Goal: Task Accomplishment & Management: Manage account settings

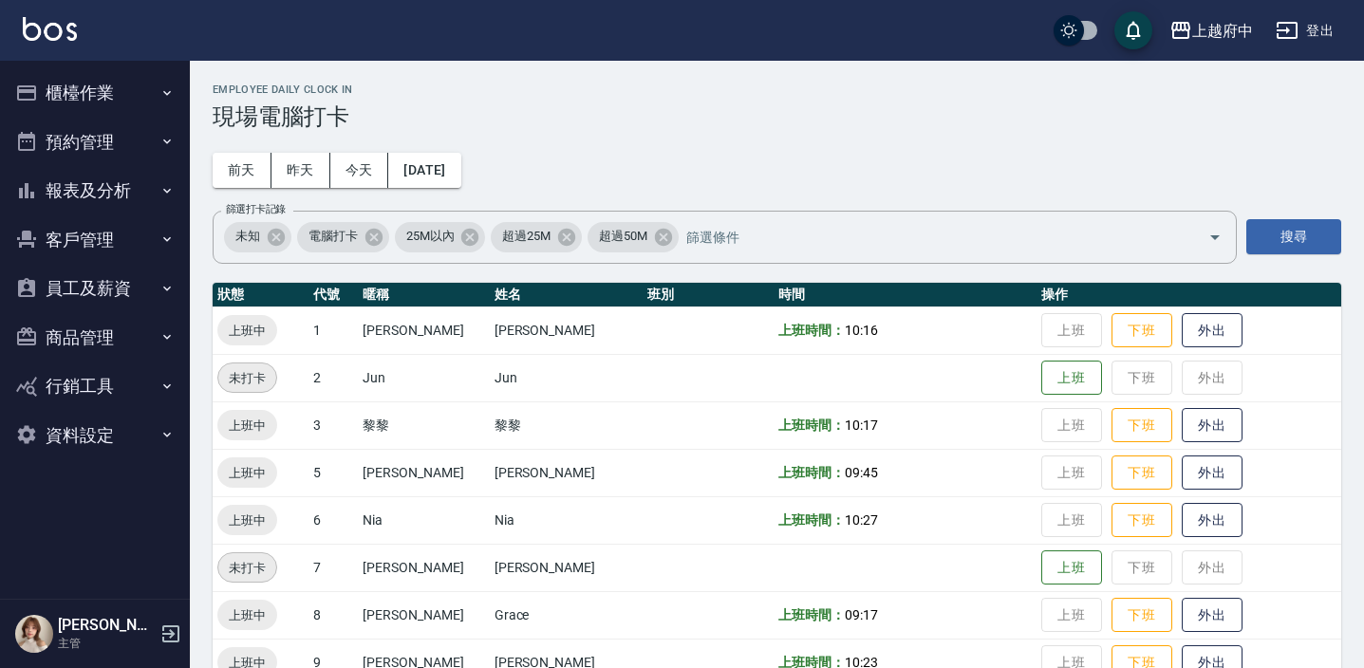
scroll to position [431, 0]
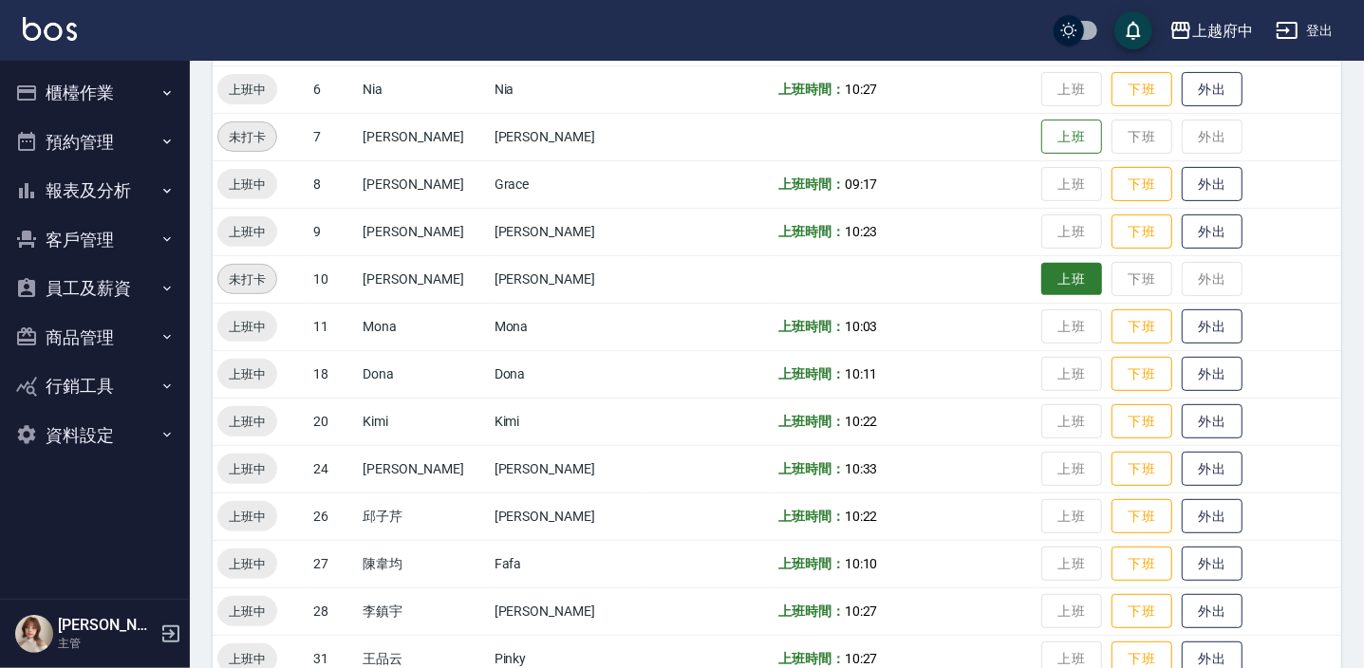
click at [1052, 263] on button "上班" at bounding box center [1071, 279] width 61 height 33
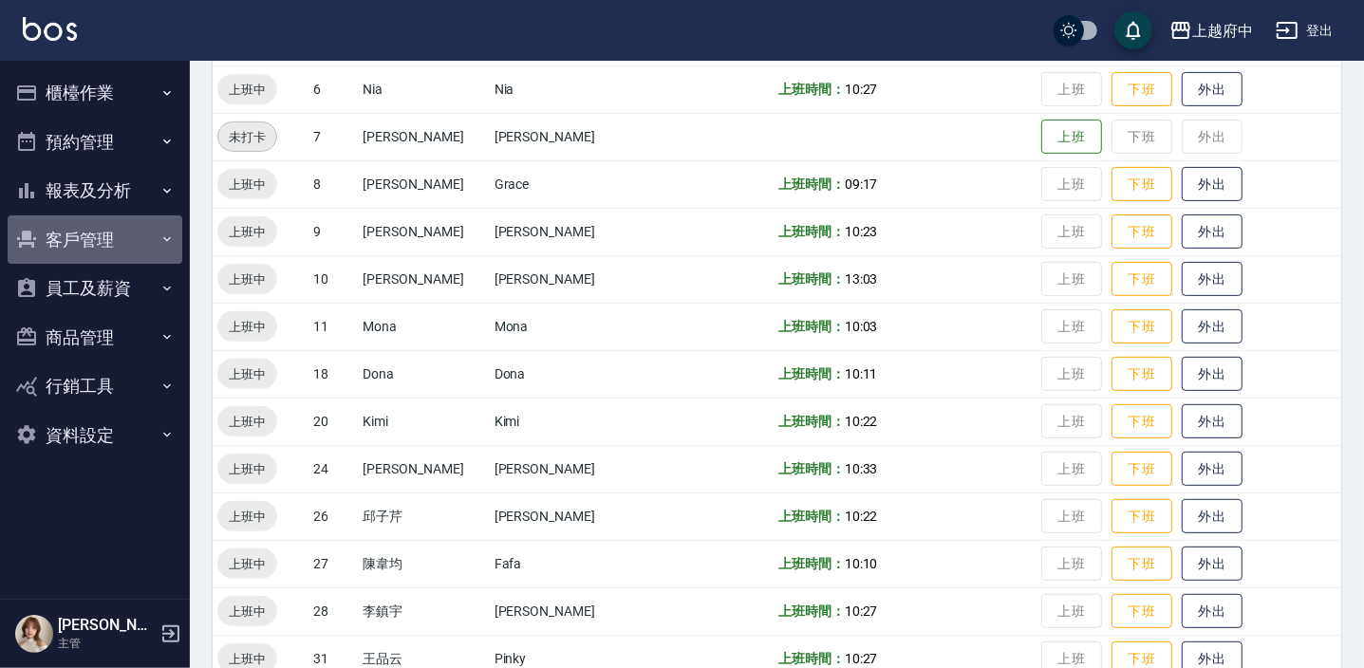
click at [61, 233] on button "客戶管理" at bounding box center [95, 239] width 175 height 49
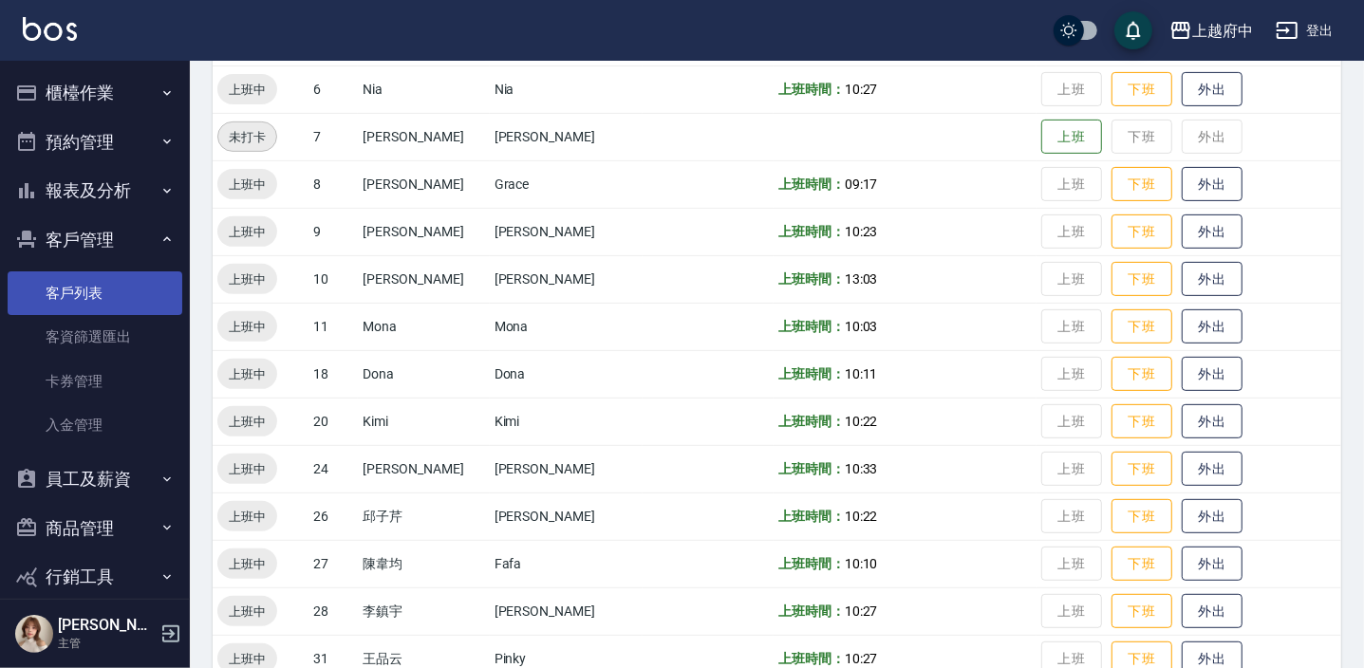
click at [78, 283] on link "客戶列表" at bounding box center [95, 293] width 175 height 44
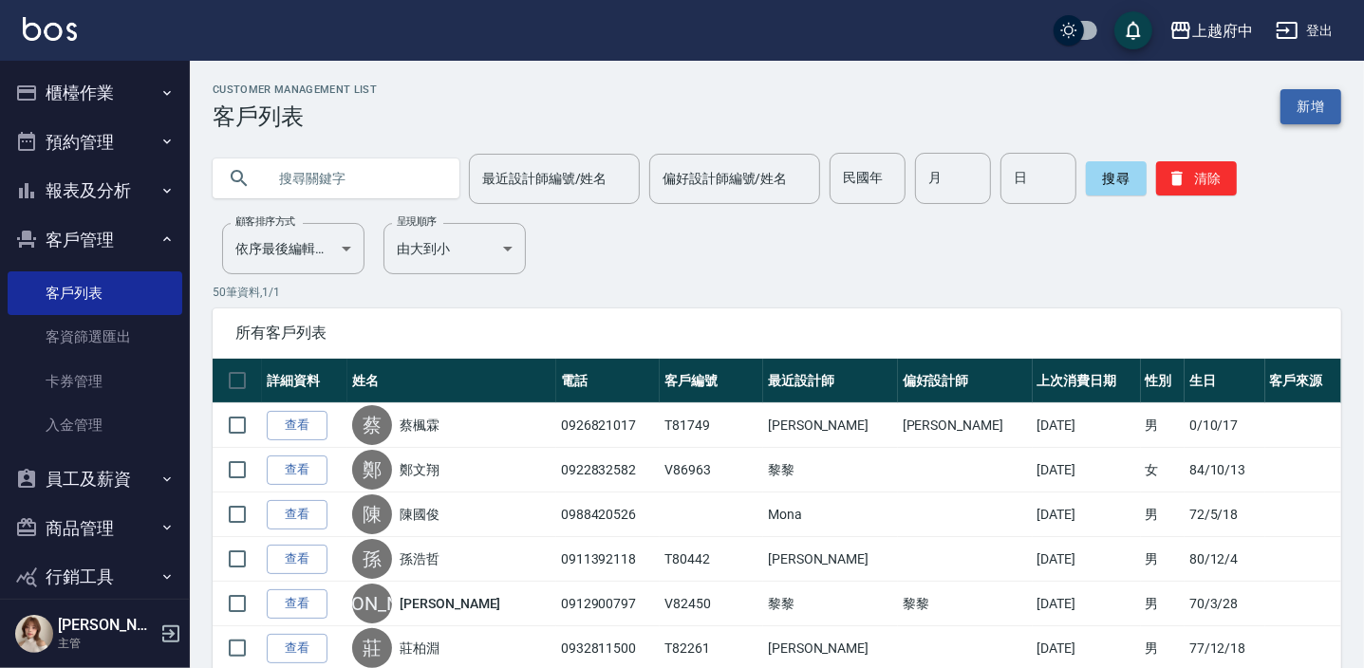
click at [1300, 108] on link "新增" at bounding box center [1311, 106] width 61 height 35
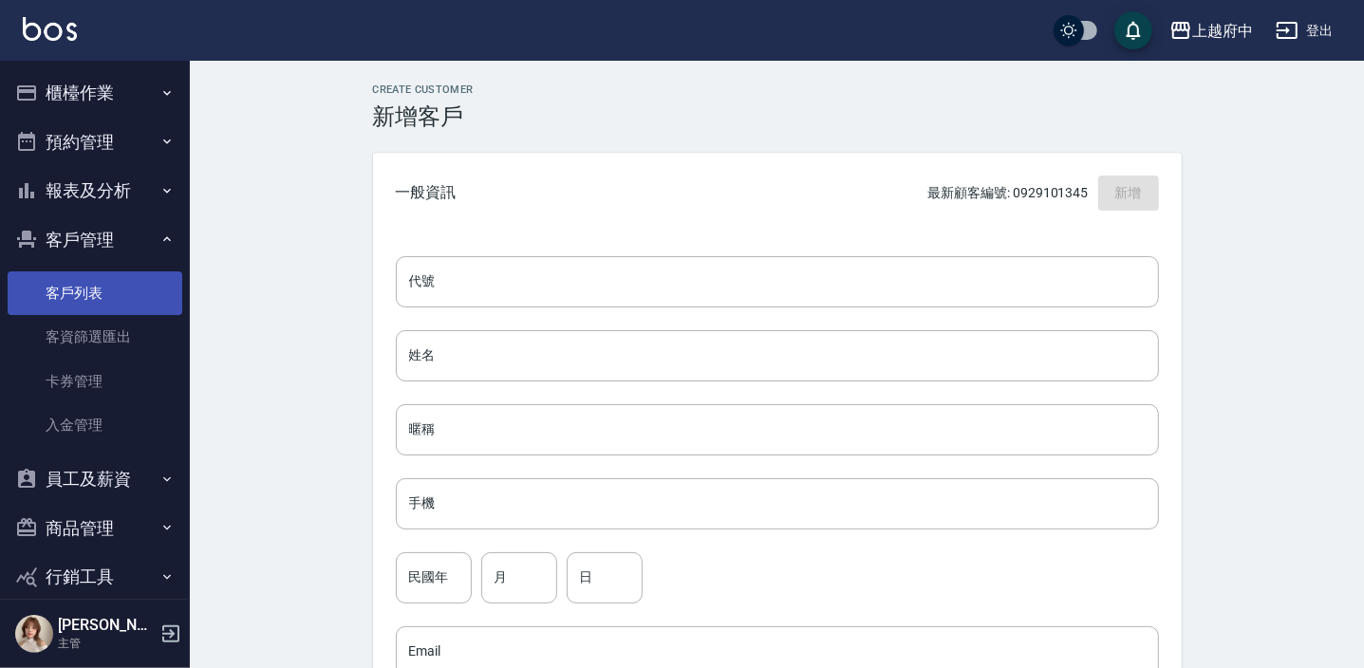
click at [69, 298] on link "客戶列表" at bounding box center [95, 293] width 175 height 44
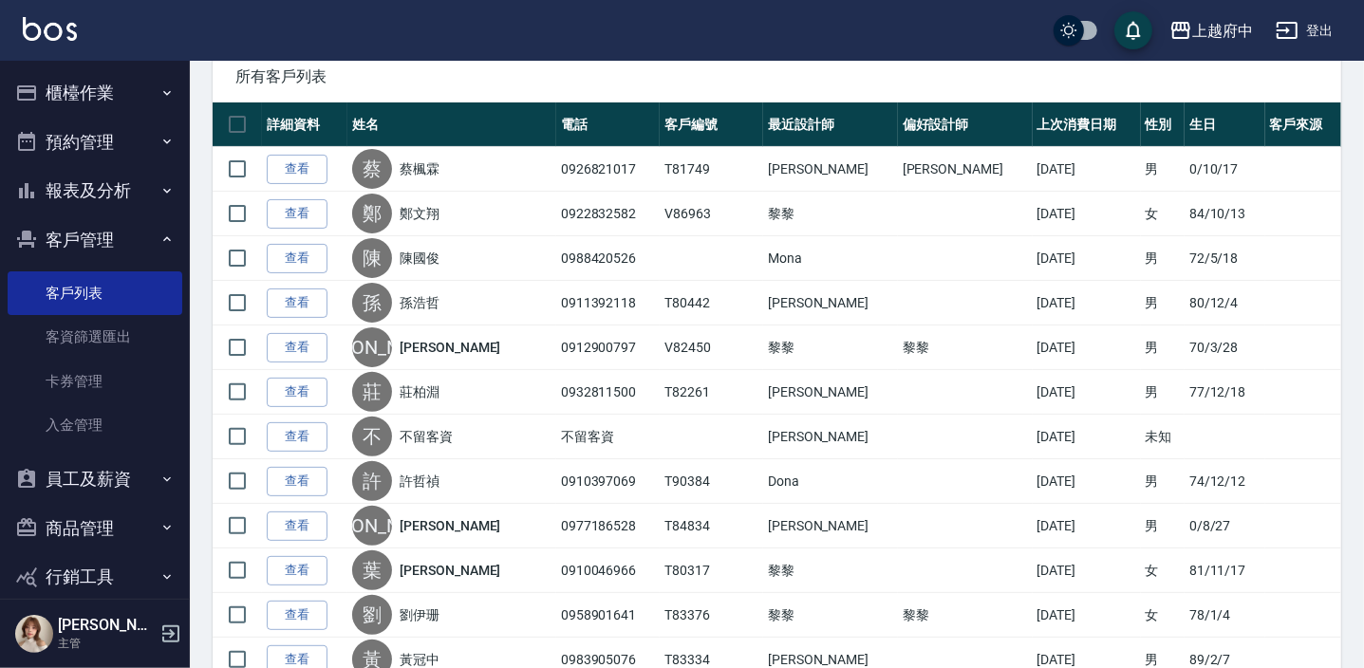
scroll to position [258, 0]
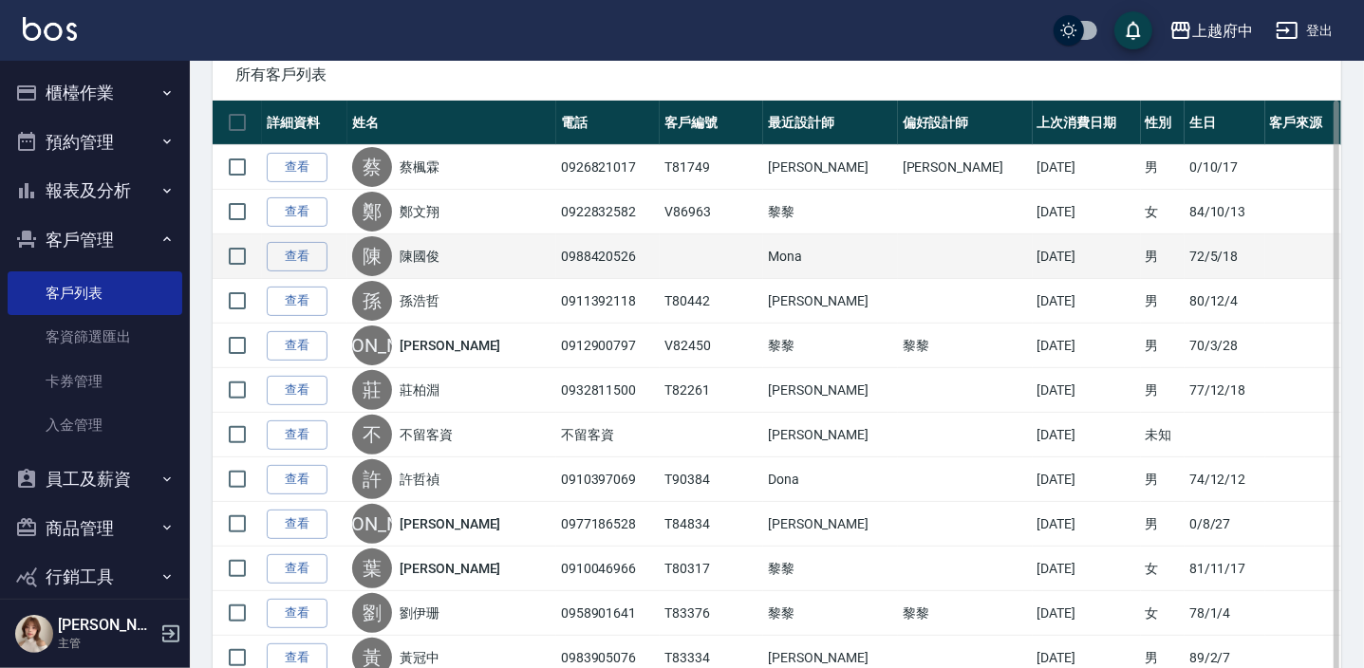
click at [426, 252] on link "陳國俊" at bounding box center [420, 256] width 40 height 19
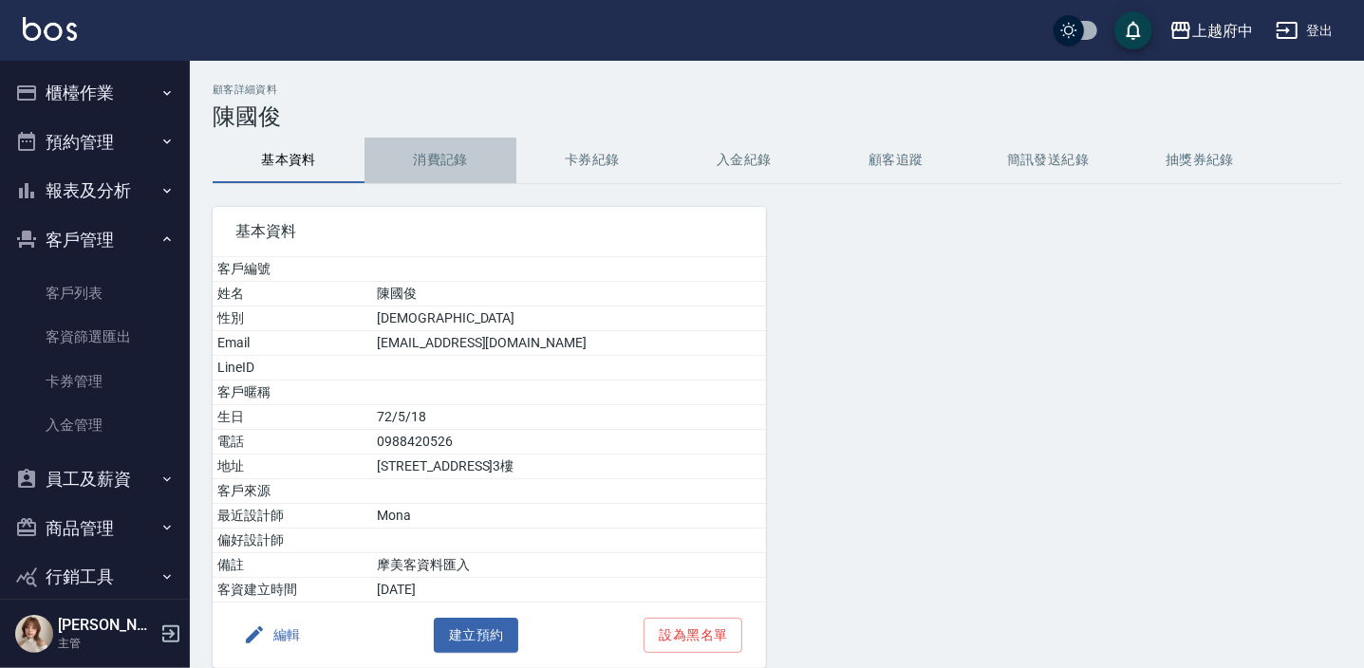
click at [443, 147] on button "消費記錄" at bounding box center [441, 161] width 152 height 46
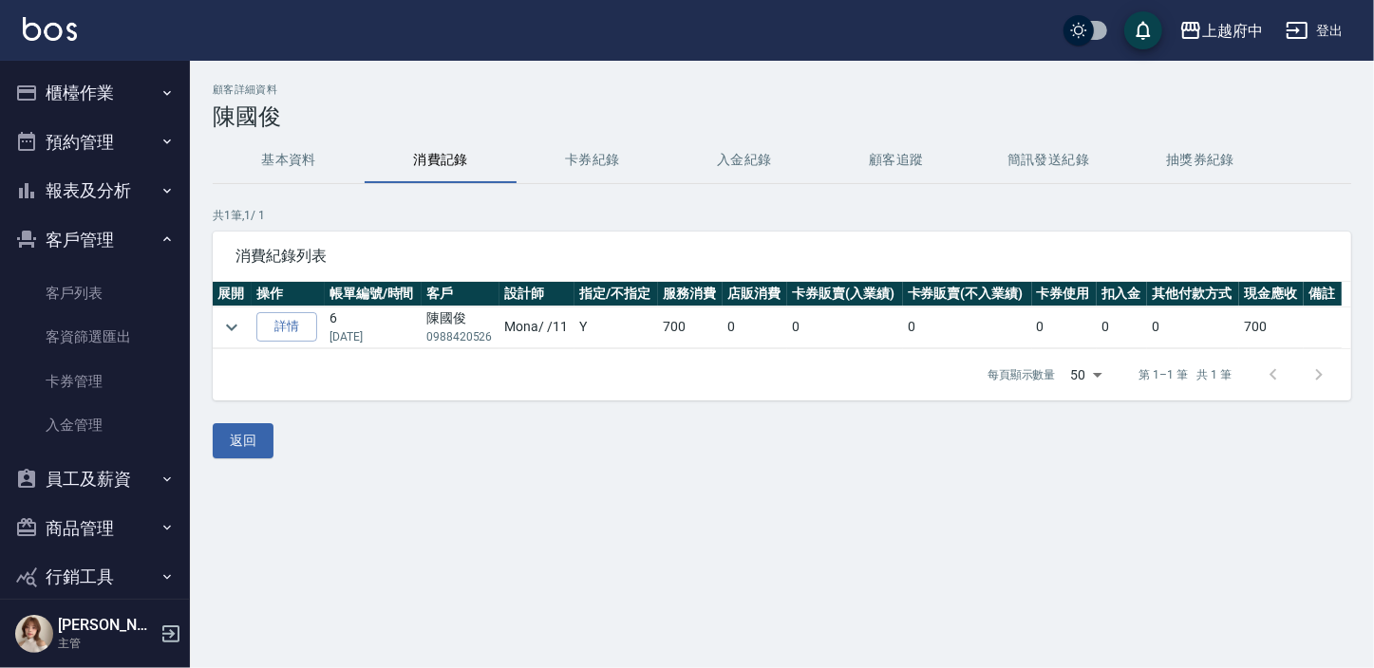
click at [310, 132] on div "顧客詳細資料 [PERSON_NAME] 基本資料 消費記錄 卡券紀錄 入金紀錄 顧客追蹤 簡訊發送紀錄 抽獎券紀錄 共 1 筆, 1 / 1 消費紀錄列表 …" at bounding box center [782, 271] width 1184 height 375
click at [300, 152] on button "基本資料" at bounding box center [289, 161] width 152 height 46
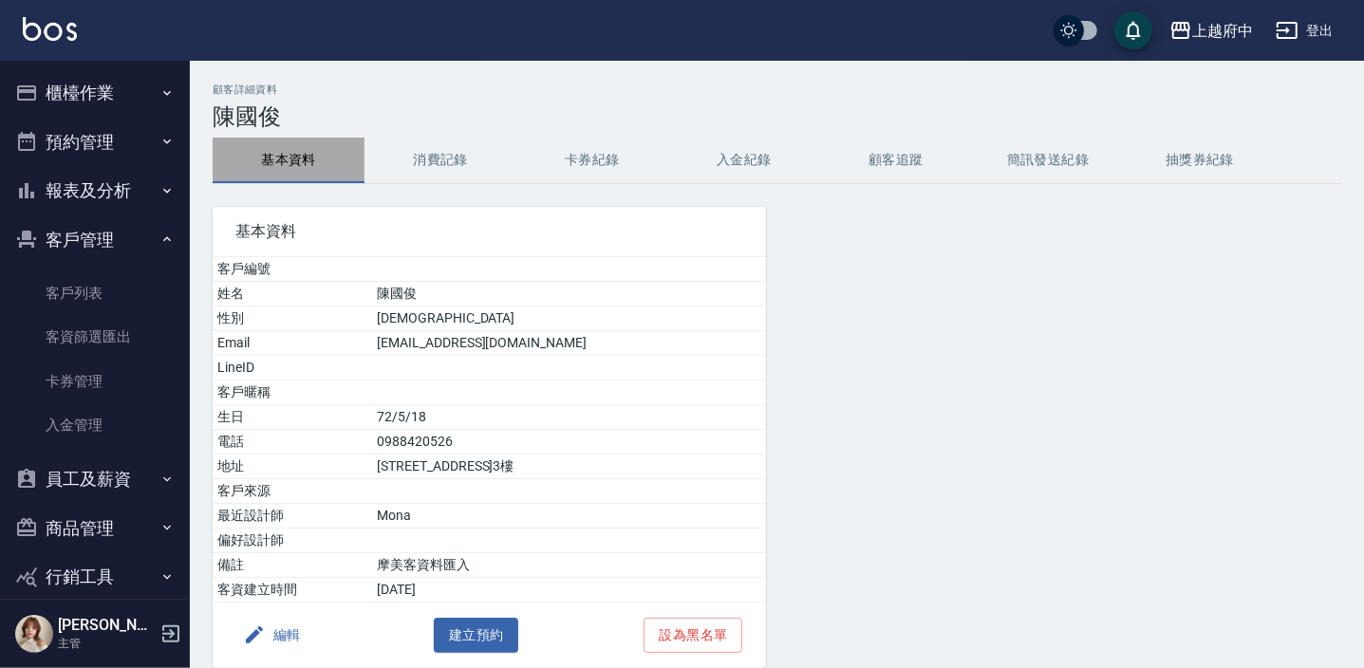
click at [254, 142] on button "基本資料" at bounding box center [289, 161] width 152 height 46
click at [53, 268] on ul "客戶列表 客資篩選匯出 卡券管理 入金管理" at bounding box center [95, 359] width 175 height 191
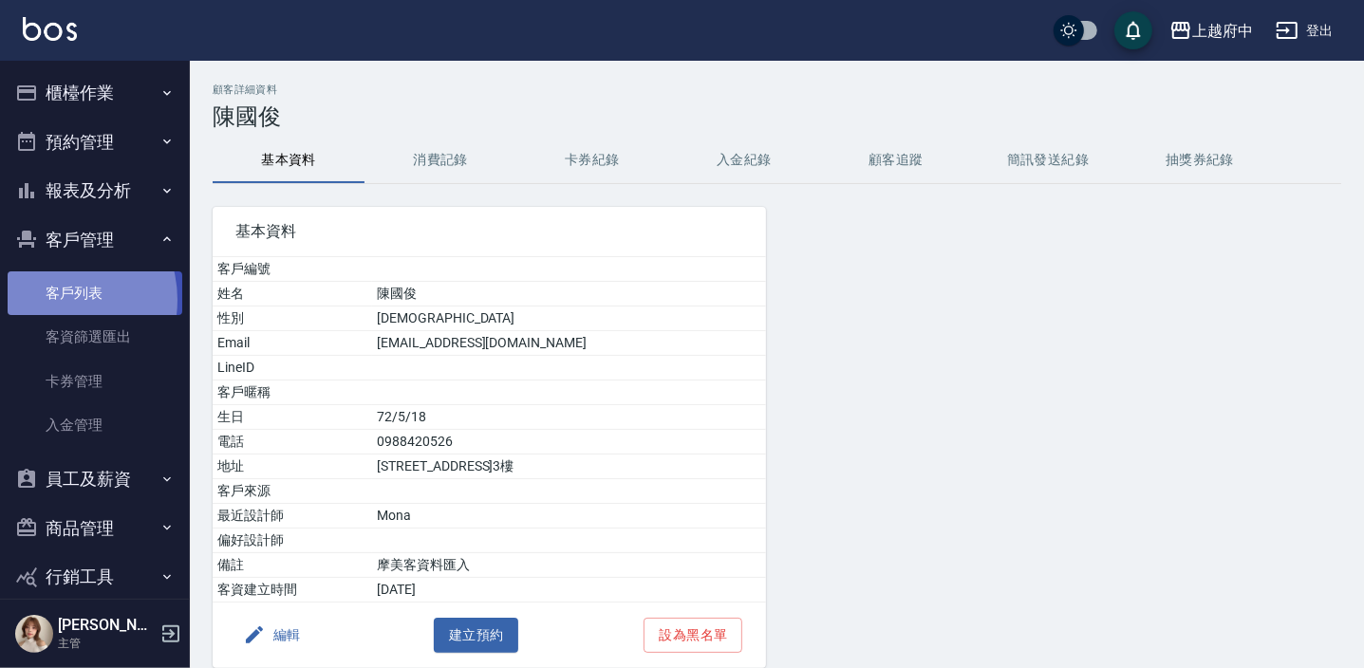
click at [53, 300] on link "客戶列表" at bounding box center [95, 293] width 175 height 44
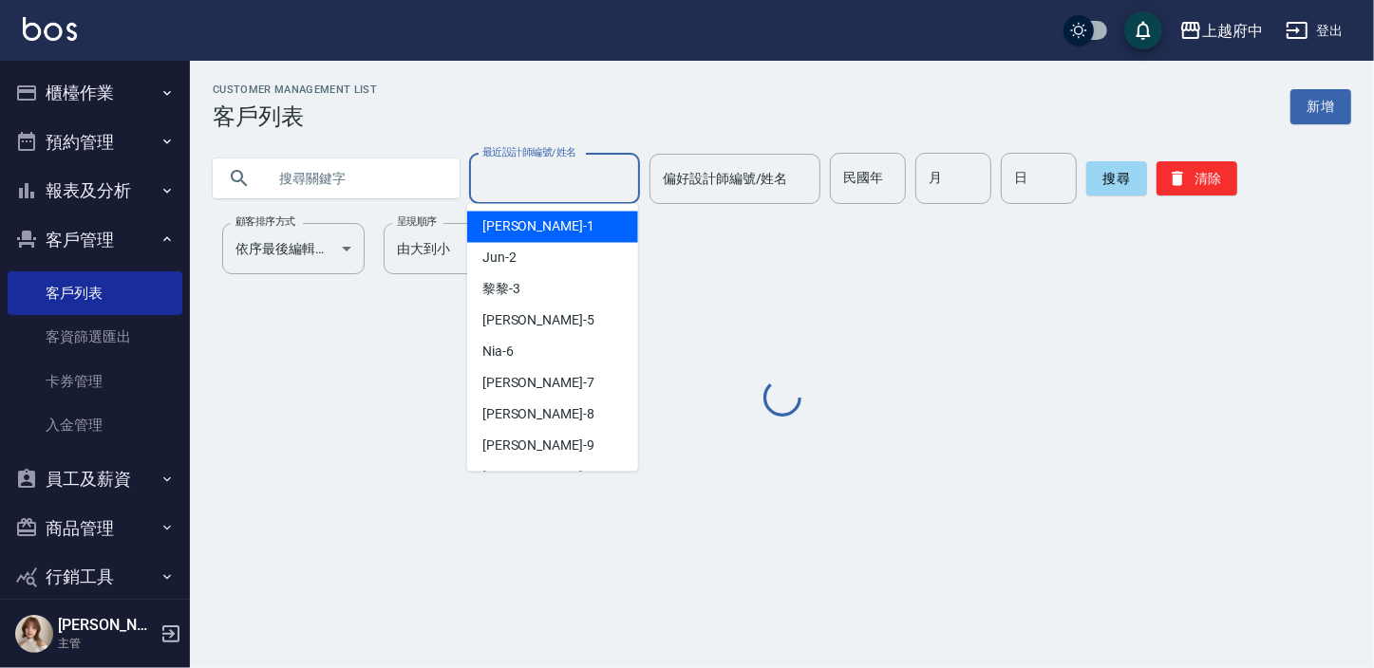
click at [564, 178] on input "最近設計師編號/姓名" at bounding box center [554, 178] width 154 height 33
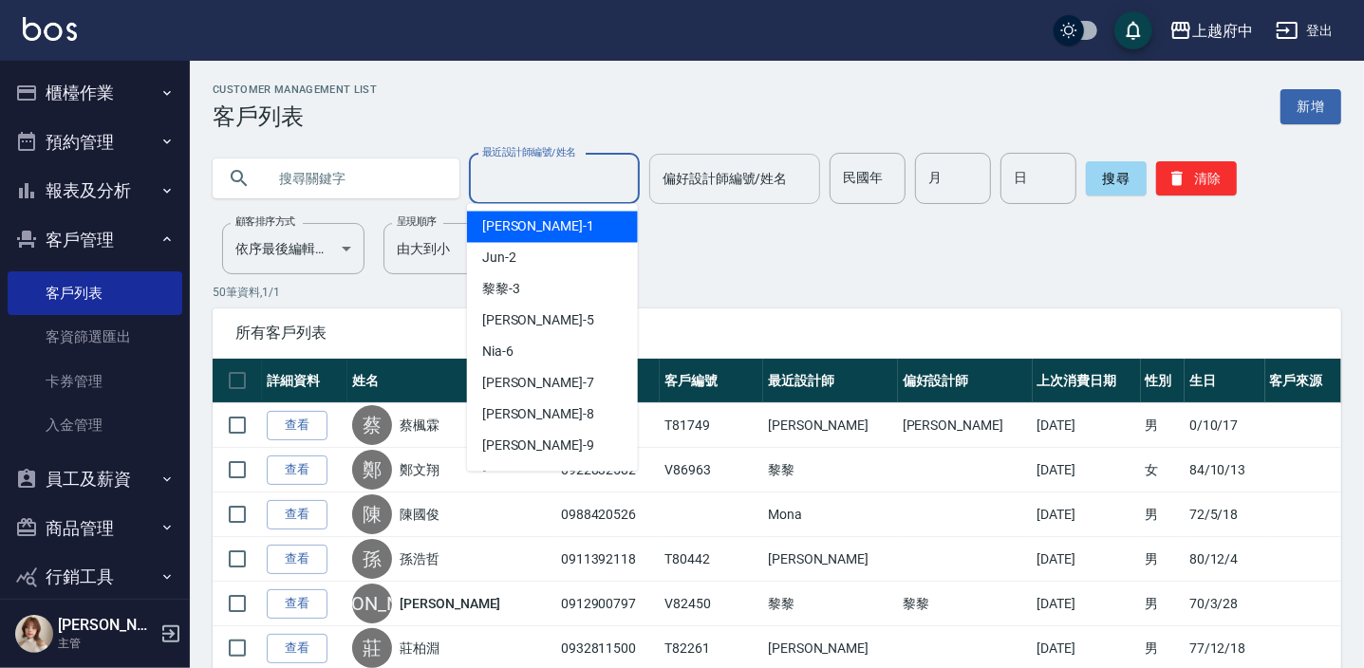
click at [718, 180] on input "偏好設計師編號/姓名" at bounding box center [735, 178] width 154 height 33
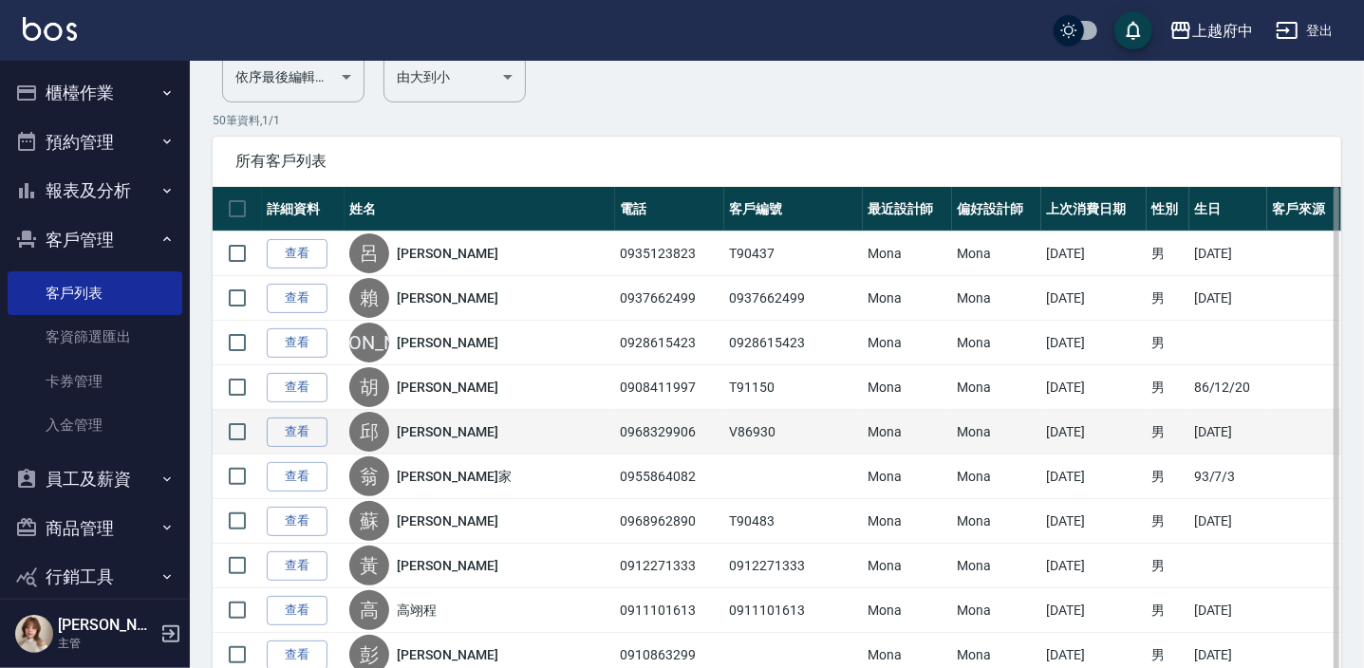
scroll to position [258, 0]
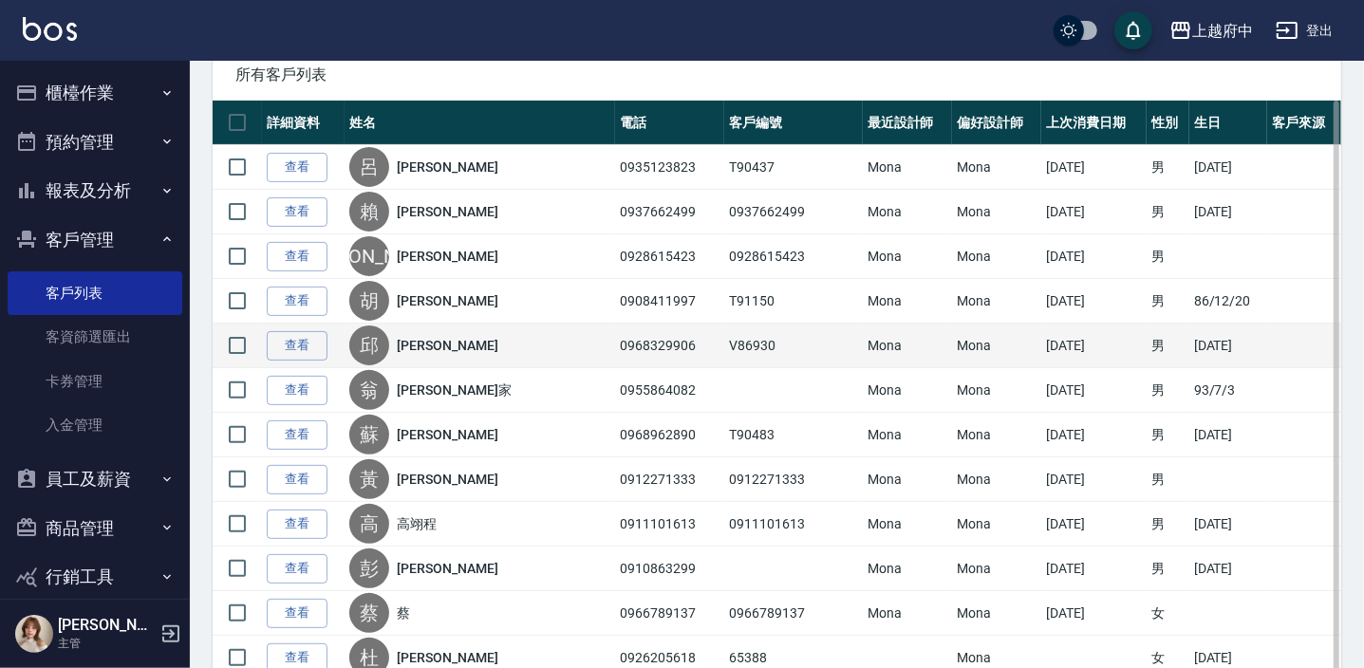
type input "Mona-11"
click at [441, 338] on link "[PERSON_NAME]" at bounding box center [447, 345] width 101 height 19
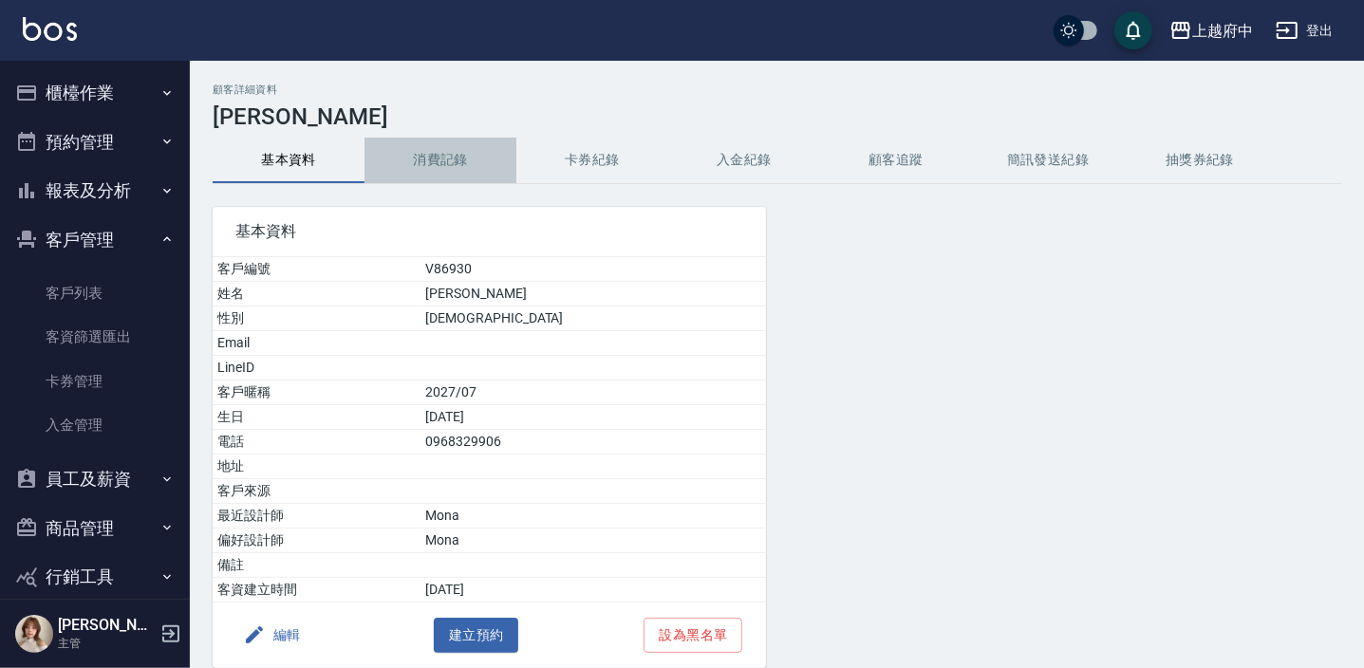
click at [418, 171] on button "消費記錄" at bounding box center [441, 161] width 152 height 46
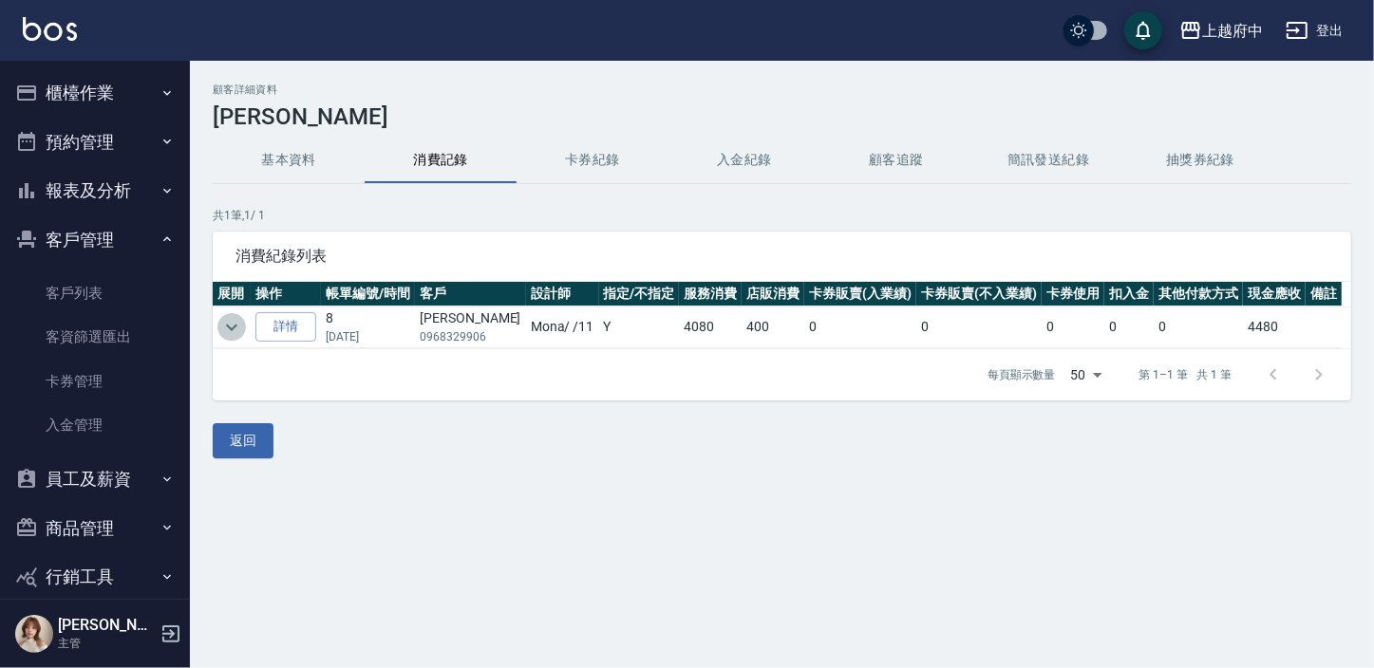
click at [227, 319] on icon "expand row" at bounding box center [231, 327] width 23 height 23
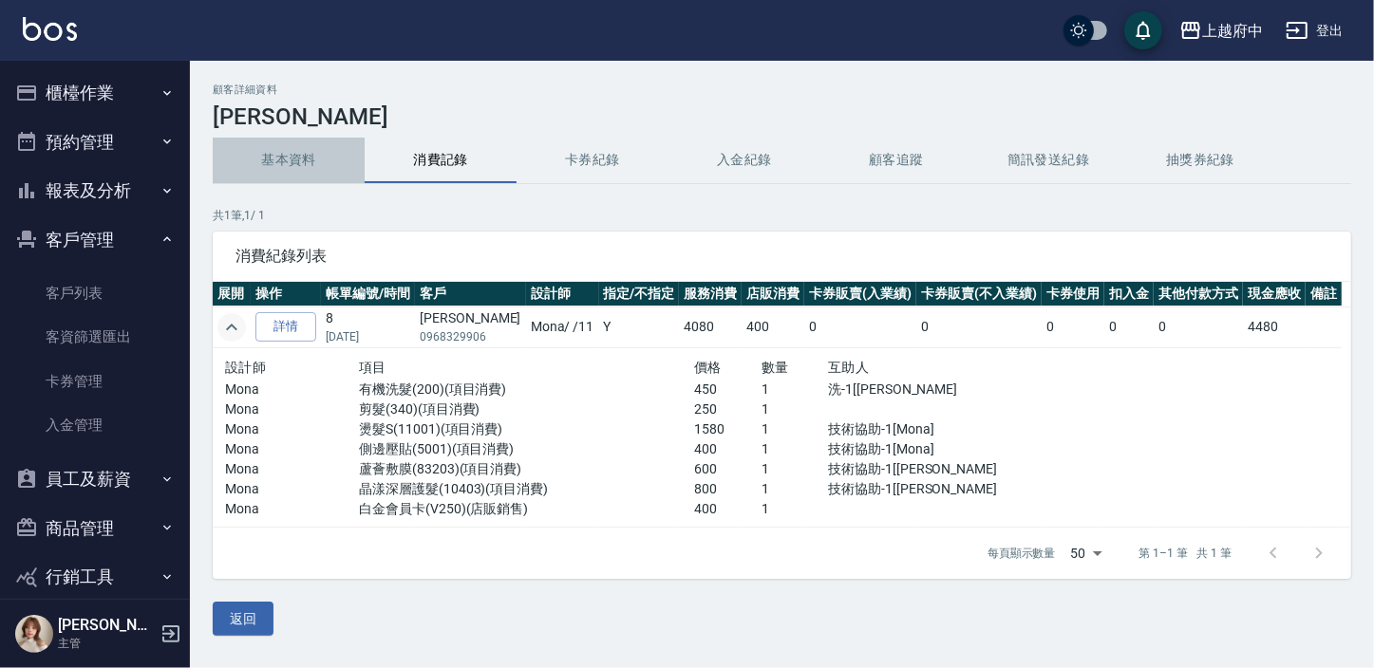
click at [300, 161] on button "基本資料" at bounding box center [289, 161] width 152 height 46
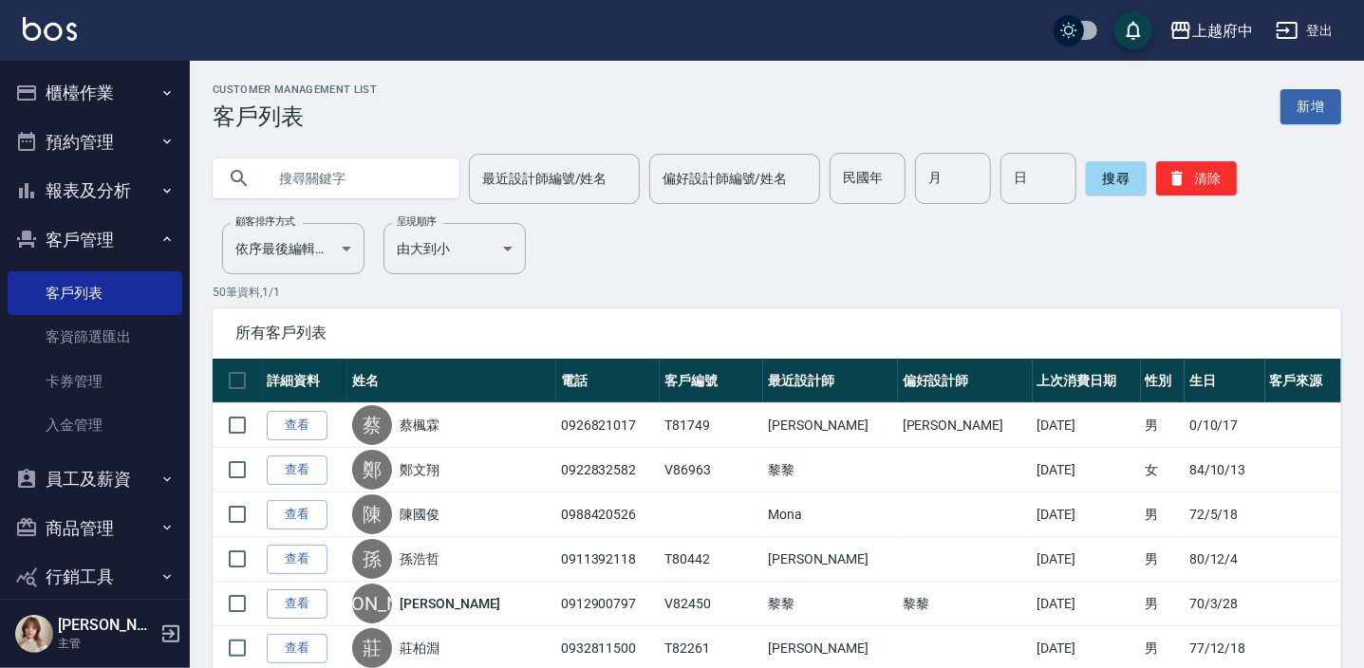
click at [350, 177] on input "text" at bounding box center [355, 178] width 178 height 51
paste input "0988867399"
type input "0988867399"
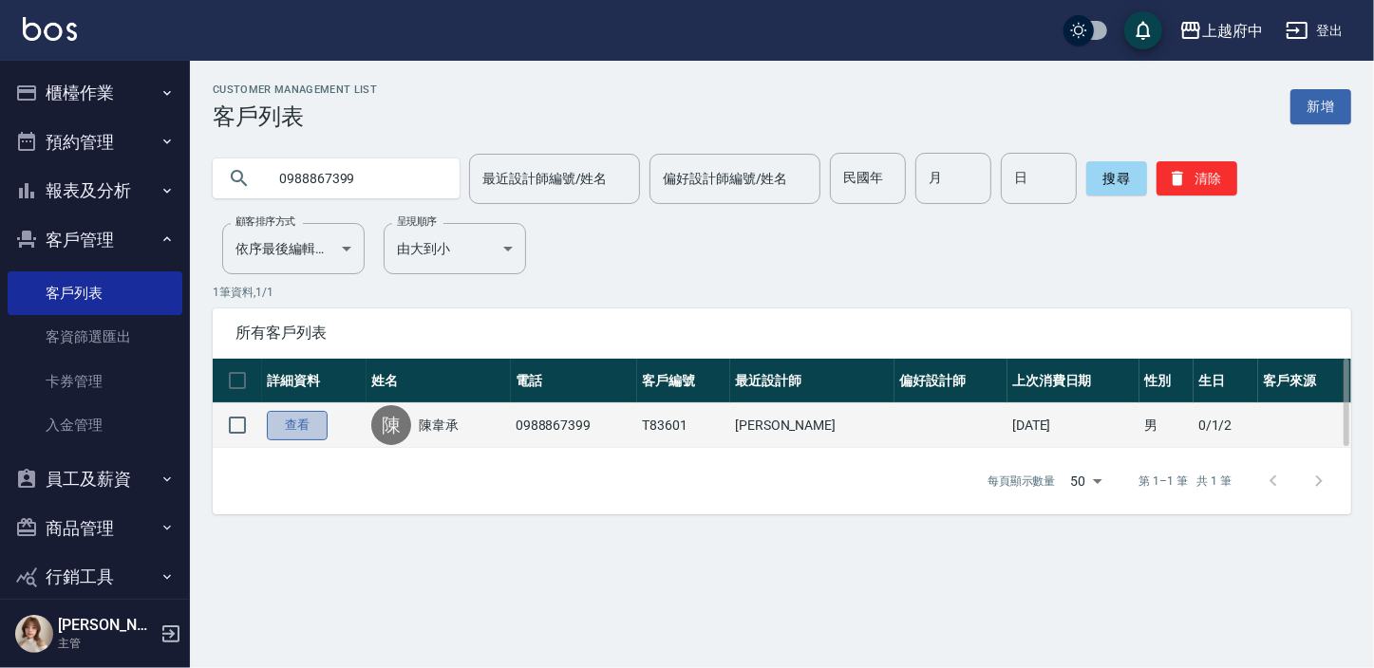
click at [290, 418] on link "查看" at bounding box center [297, 425] width 61 height 29
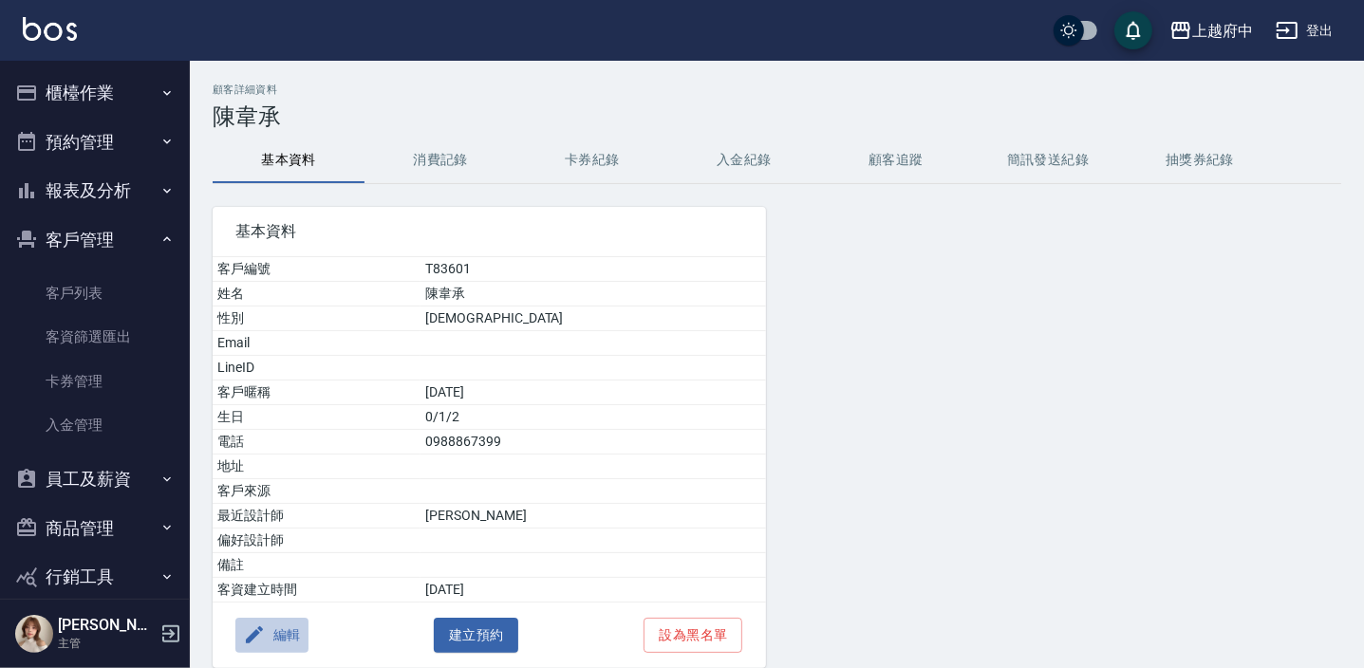
click at [274, 624] on button "編輯" at bounding box center [271, 635] width 73 height 35
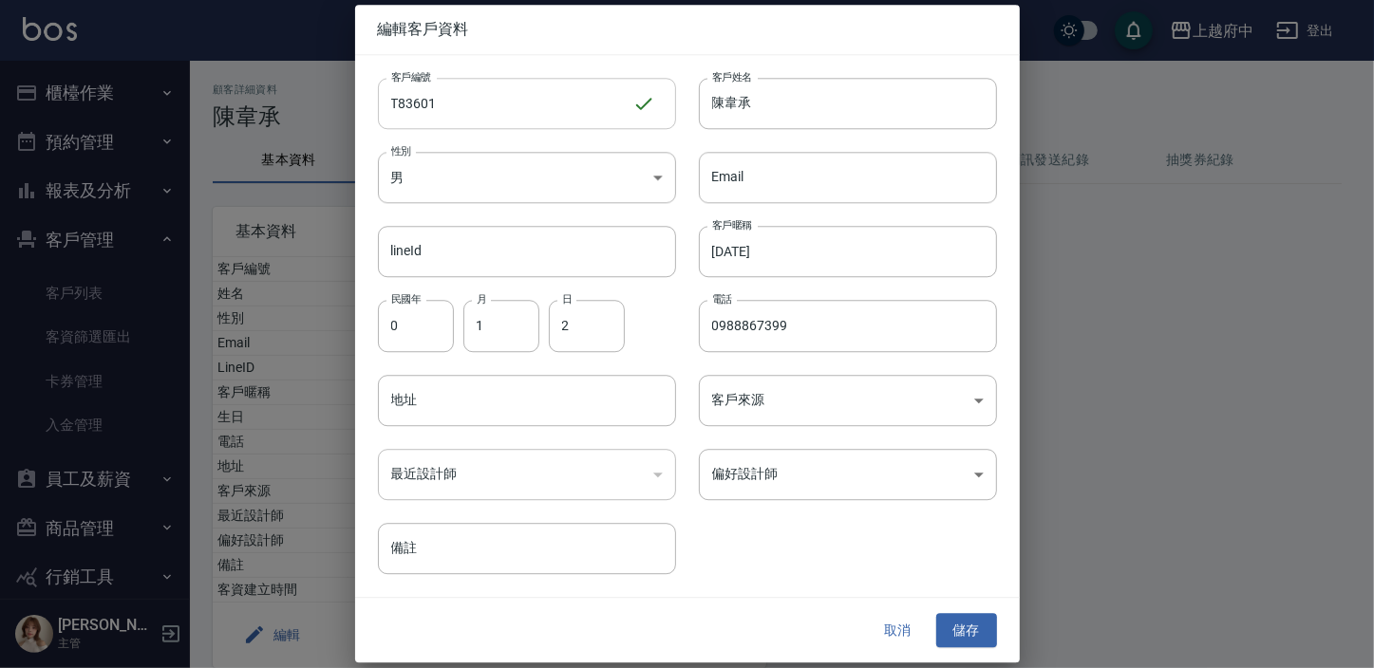
click at [569, 90] on input "T83601" at bounding box center [505, 103] width 254 height 51
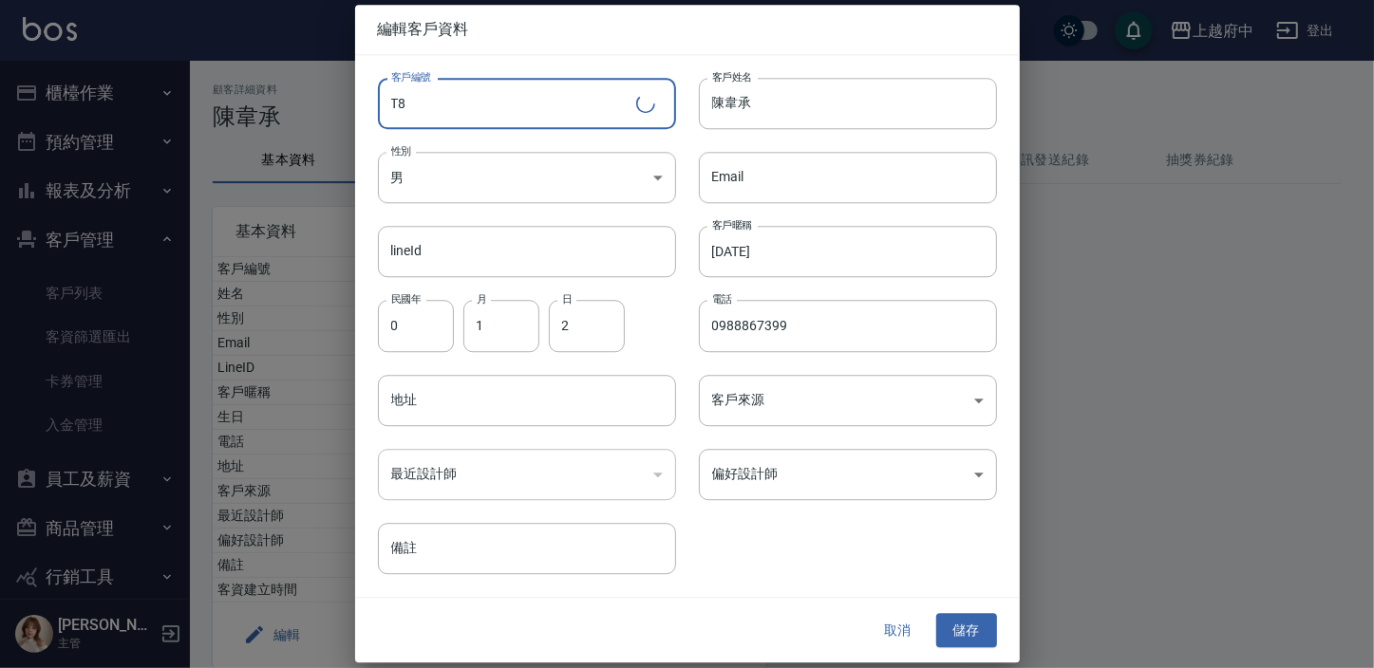
type input "T"
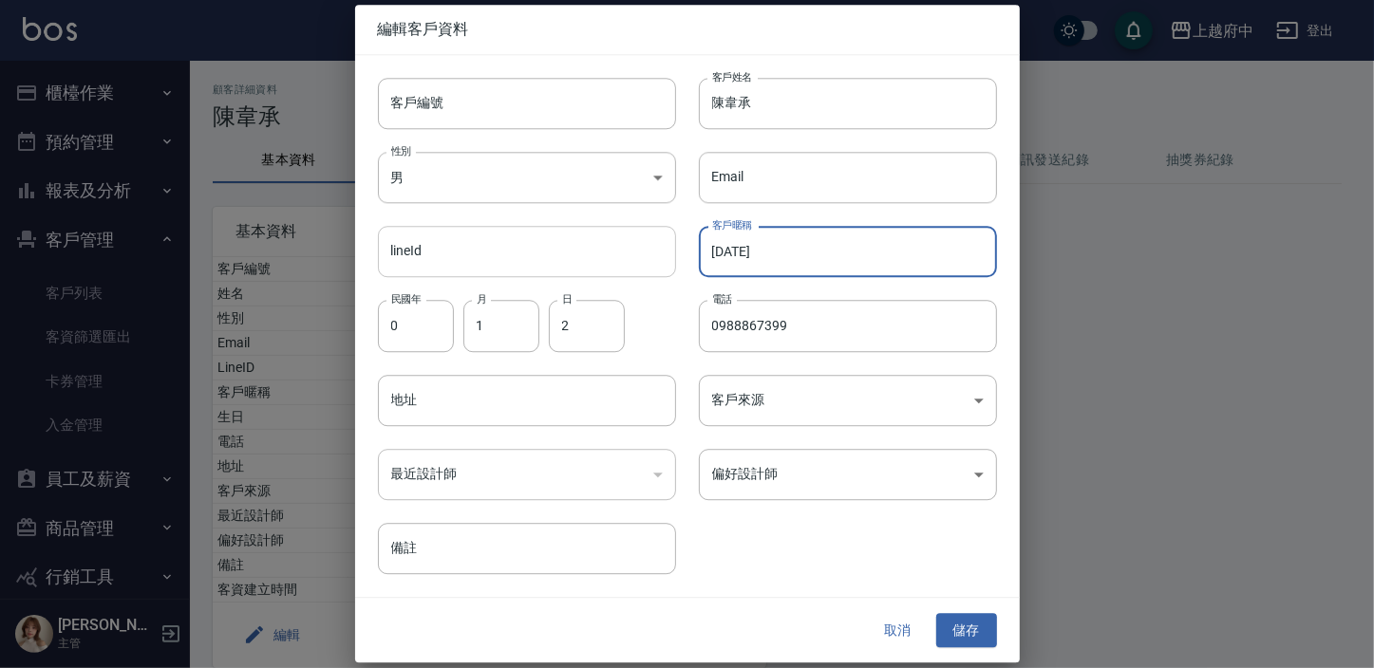
drag, startPoint x: 793, startPoint y: 256, endPoint x: 617, endPoint y: 271, distance: 176.2
click at [620, 271] on div "客戶編號 客戶編號 客戶姓名 [PERSON_NAME] 客戶姓名 性別 男 [DEMOGRAPHIC_DATA] 性別 Email Email lineId…" at bounding box center [676, 314] width 642 height 519
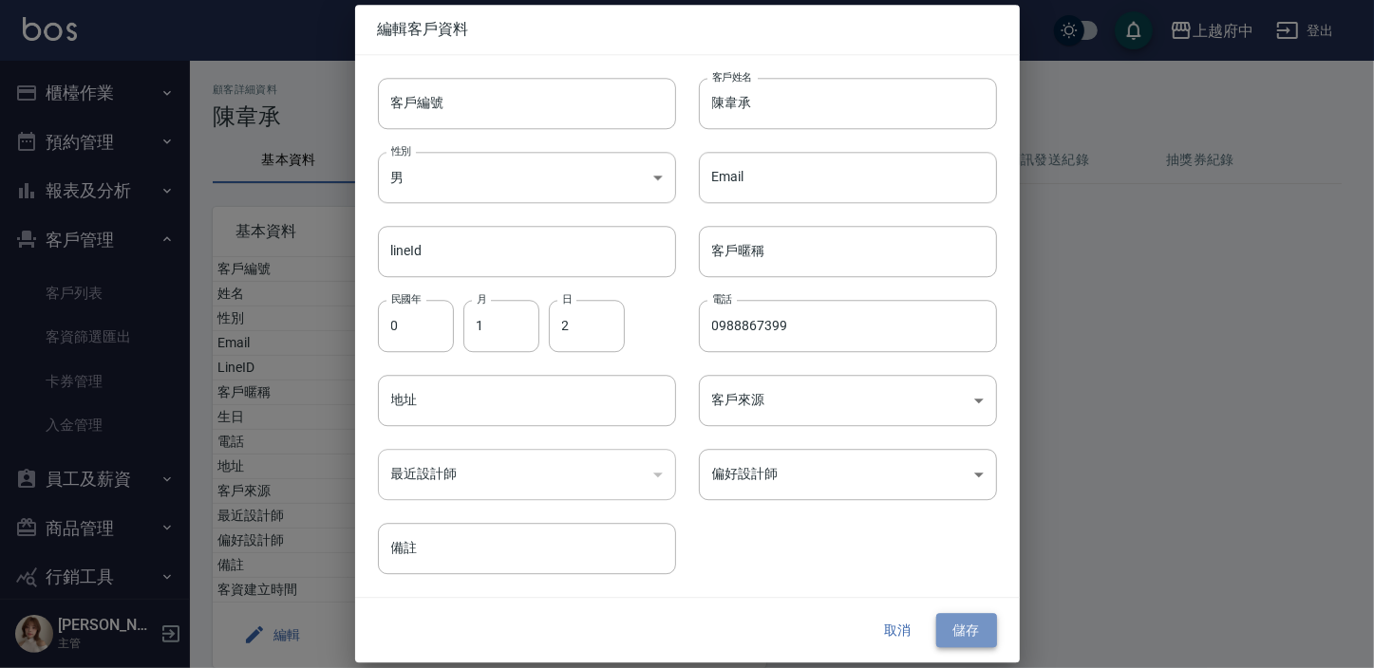
click at [964, 633] on button "儲存" at bounding box center [966, 630] width 61 height 35
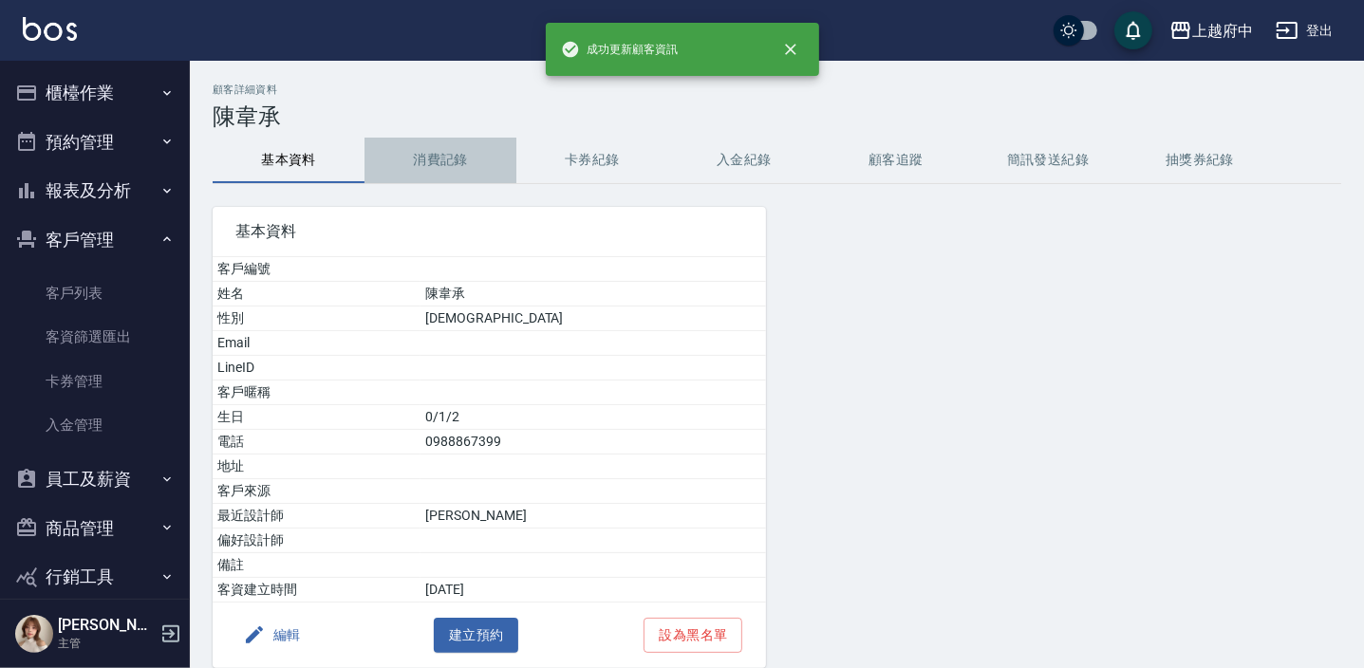
click at [436, 159] on button "消費記錄" at bounding box center [441, 161] width 152 height 46
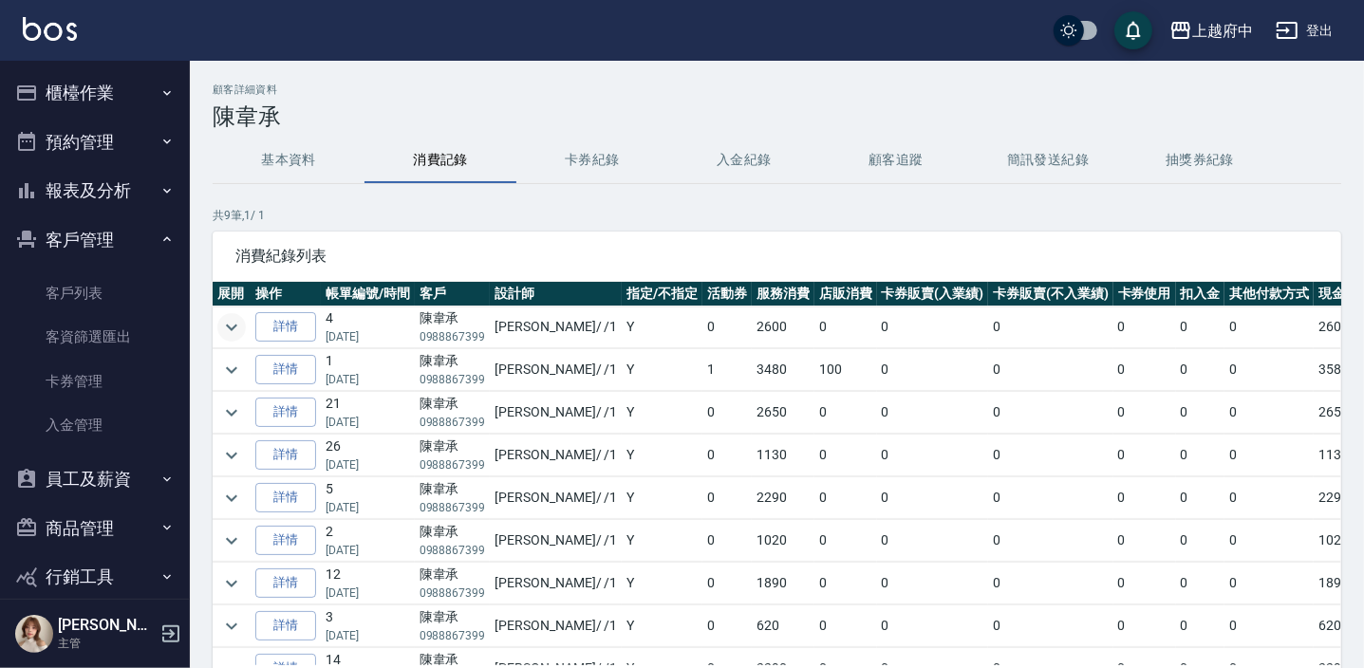
click at [226, 318] on icon "expand row" at bounding box center [231, 327] width 23 height 23
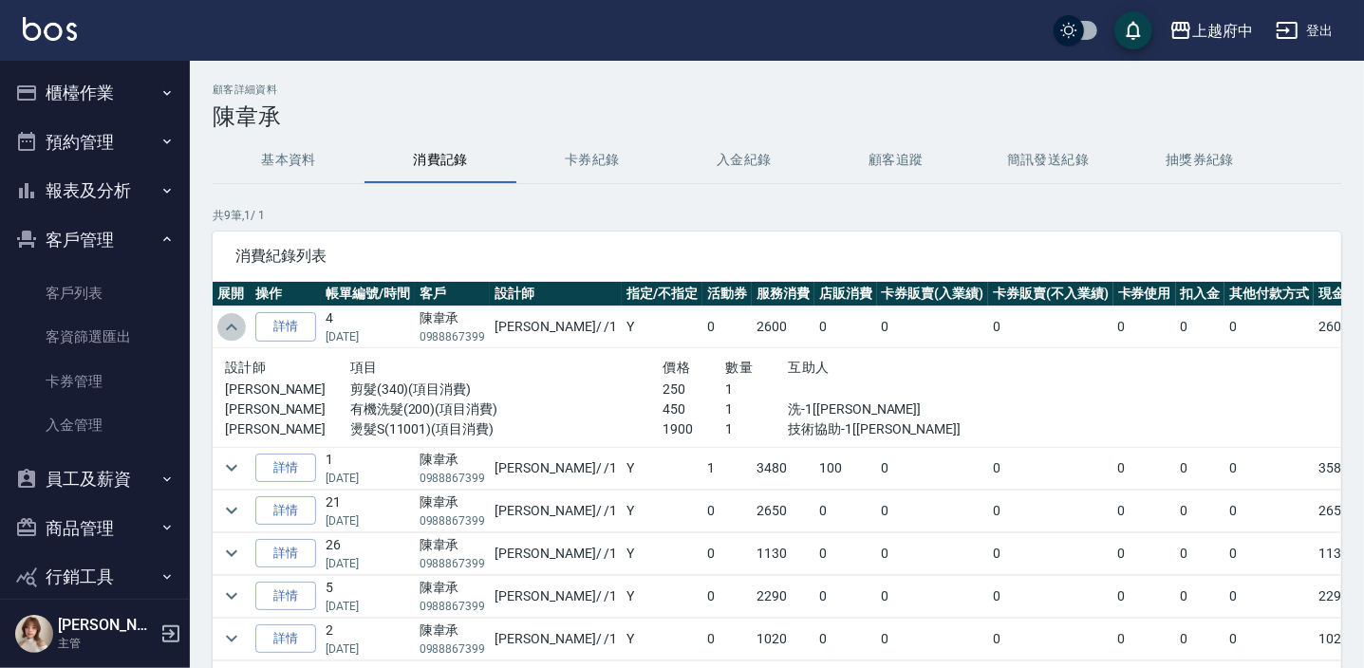
click at [226, 318] on icon "expand row" at bounding box center [231, 327] width 23 height 23
